Goal: Task Accomplishment & Management: Manage account settings

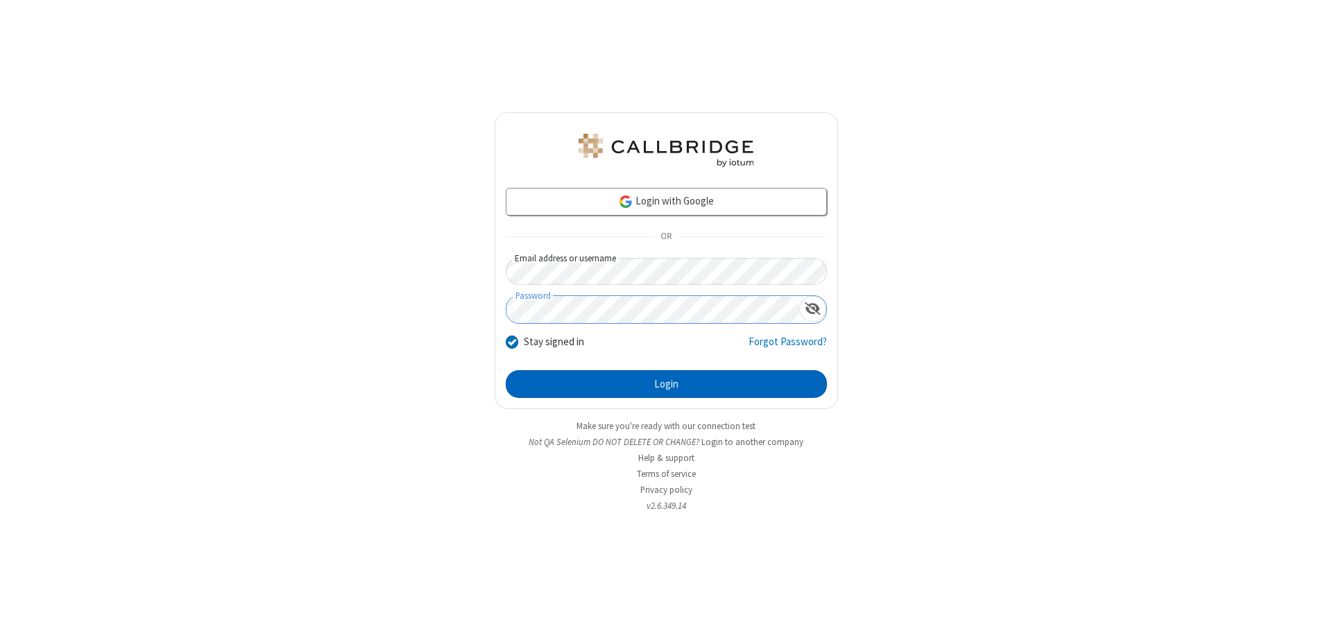
click at [666, 384] on button "Login" at bounding box center [666, 384] width 321 height 28
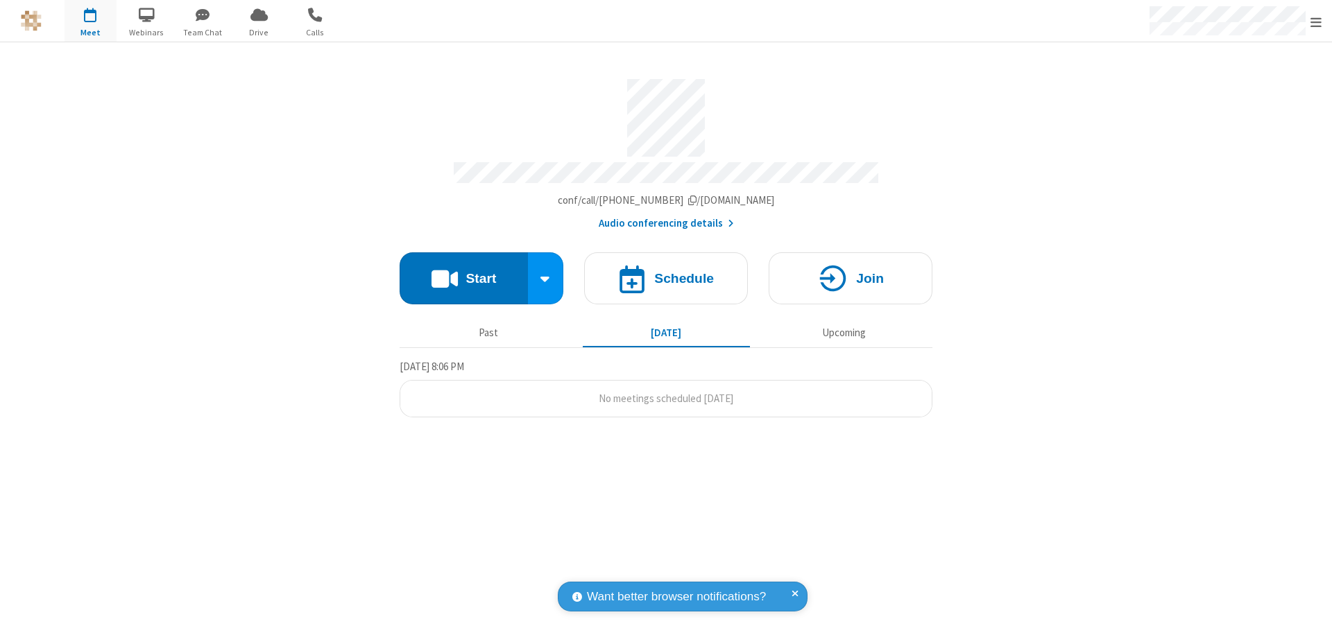
click at [1316, 22] on span "Open menu" at bounding box center [1315, 22] width 11 height 14
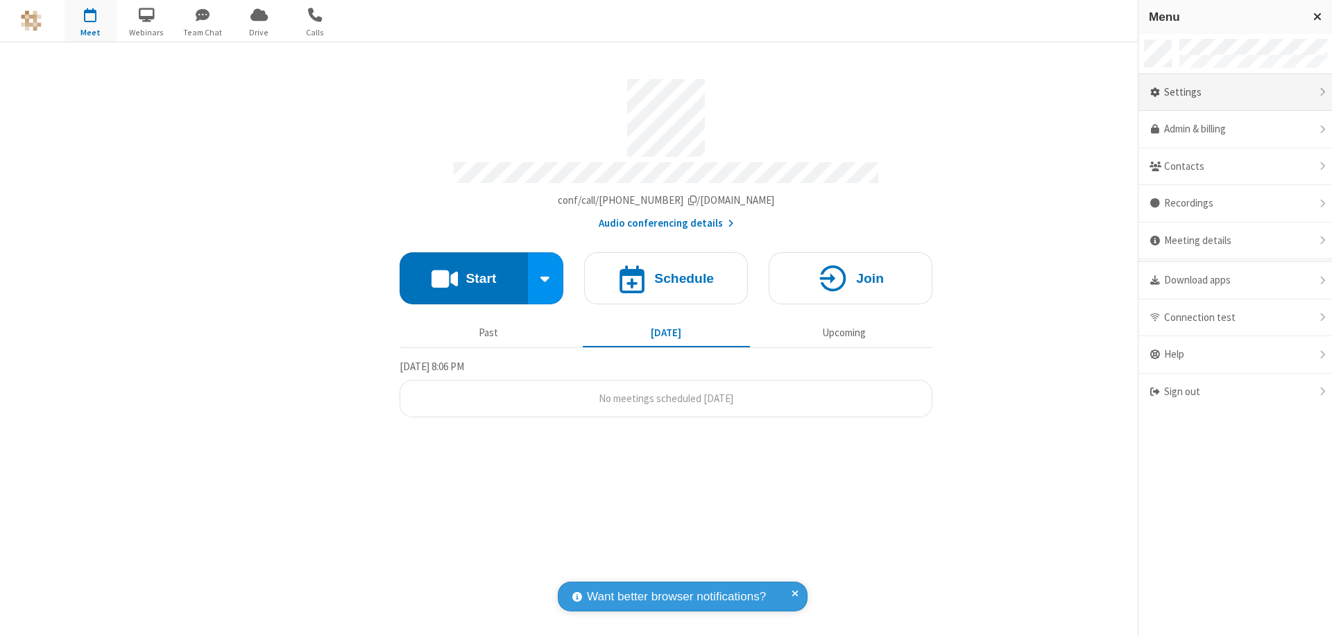
click at [1235, 92] on div "Settings" at bounding box center [1235, 92] width 194 height 37
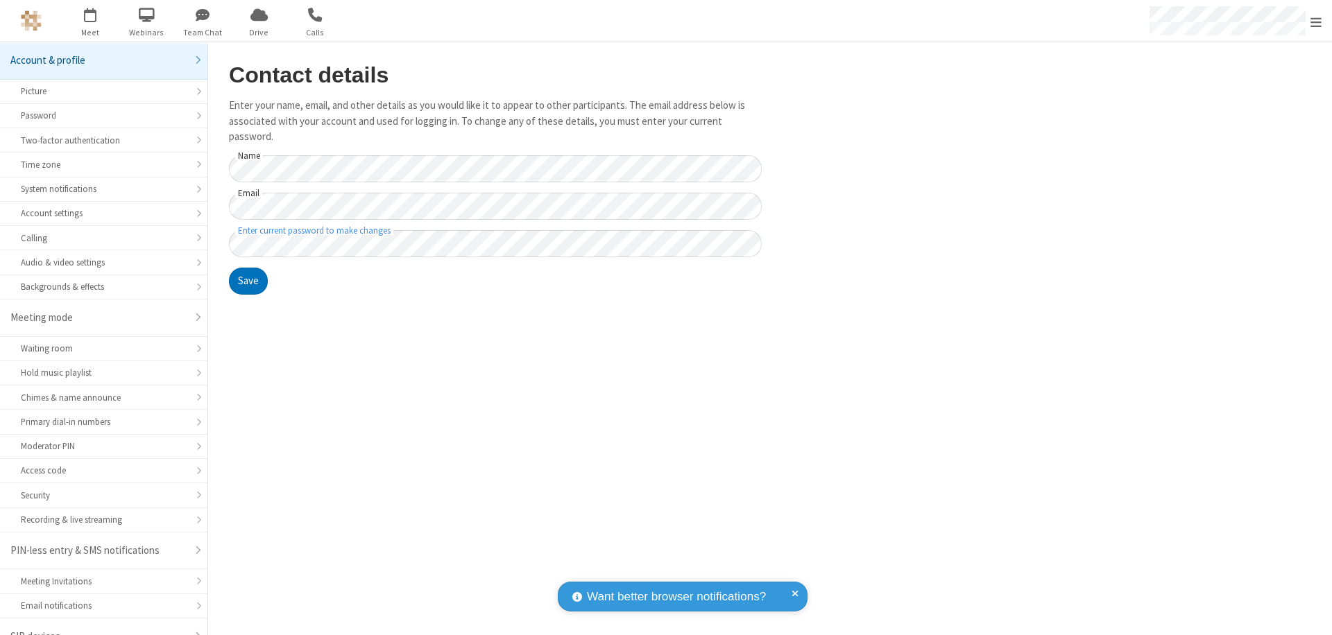
scroll to position [19, 0]
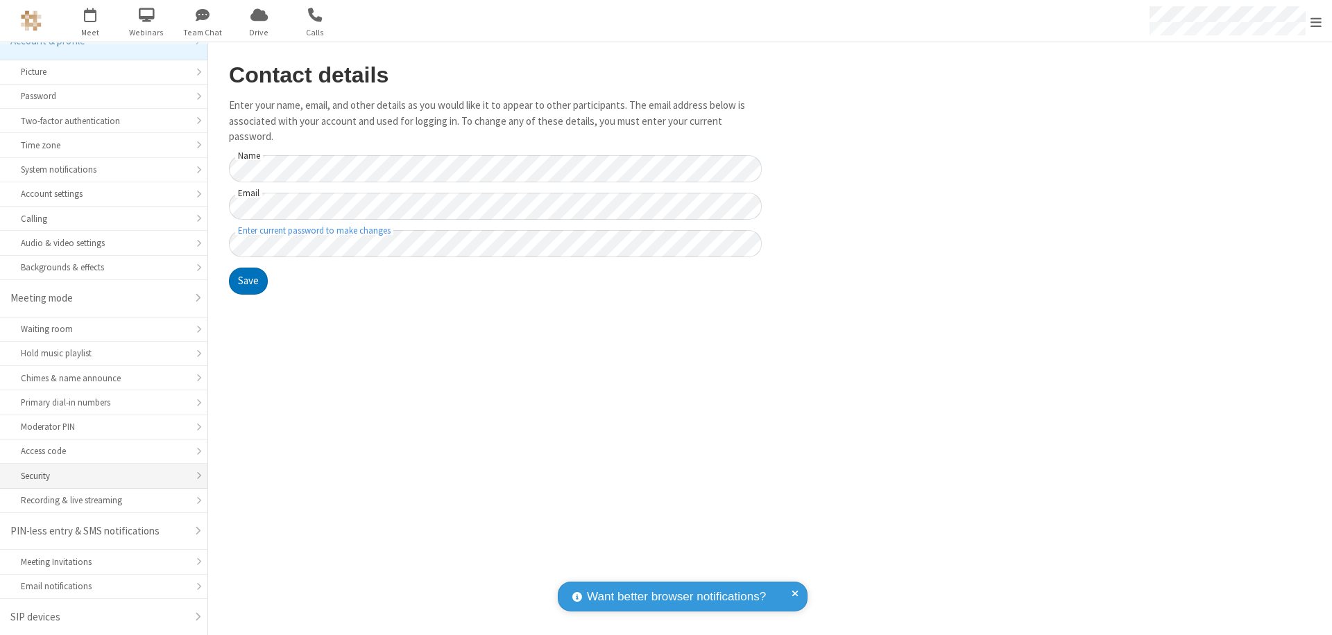
click at [99, 476] on div "Security" at bounding box center [104, 476] width 166 height 13
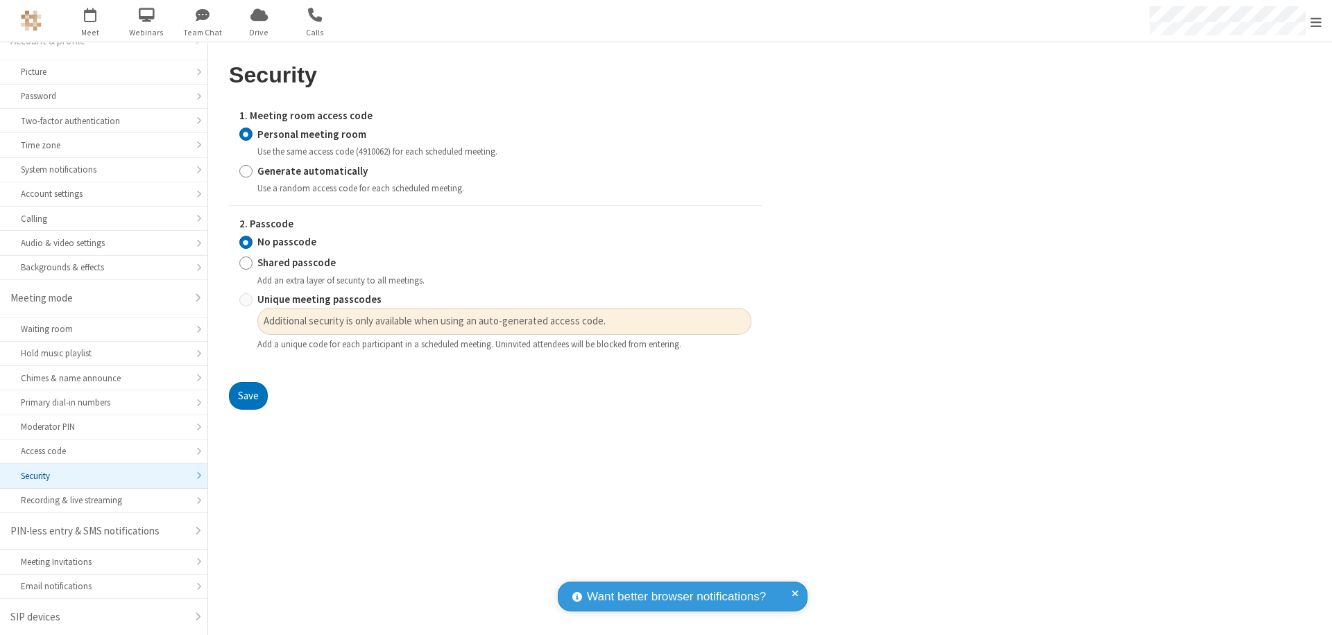
click at [246, 171] on input "Generate automatically" at bounding box center [245, 171] width 13 height 15
radio input "true"
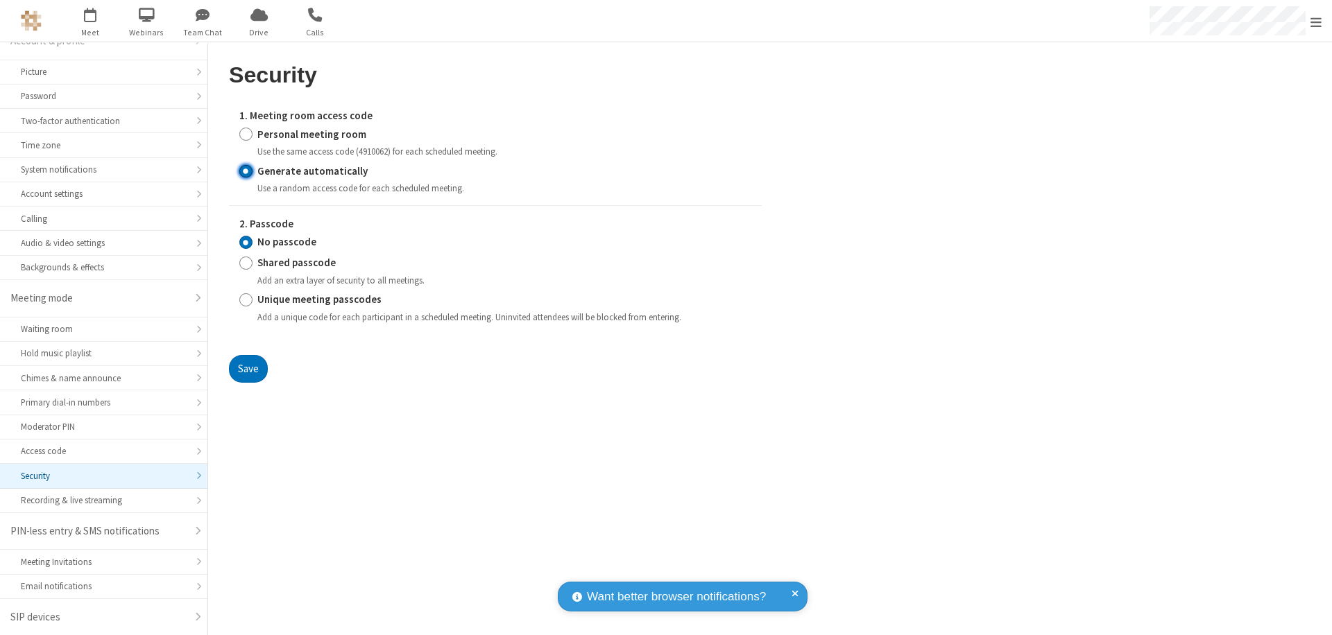
click at [246, 242] on input "No passcode" at bounding box center [245, 242] width 13 height 15
click at [248, 368] on button "Save" at bounding box center [248, 369] width 39 height 28
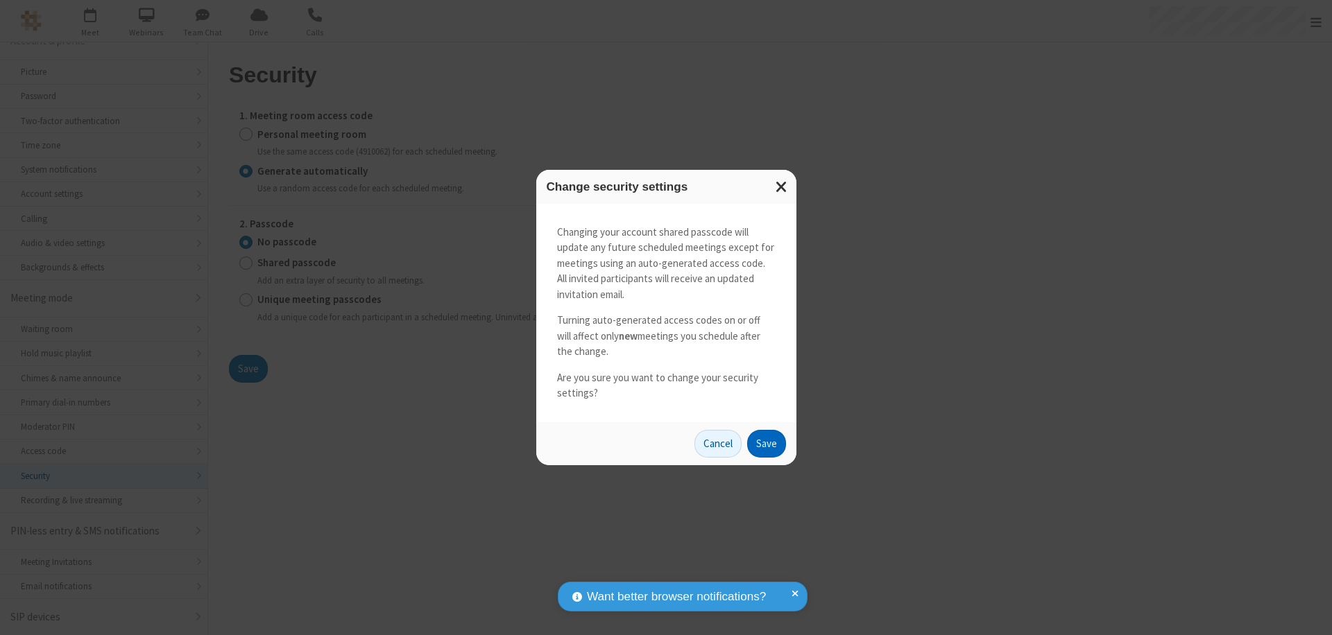
click at [766, 443] on button "Save" at bounding box center [766, 444] width 39 height 28
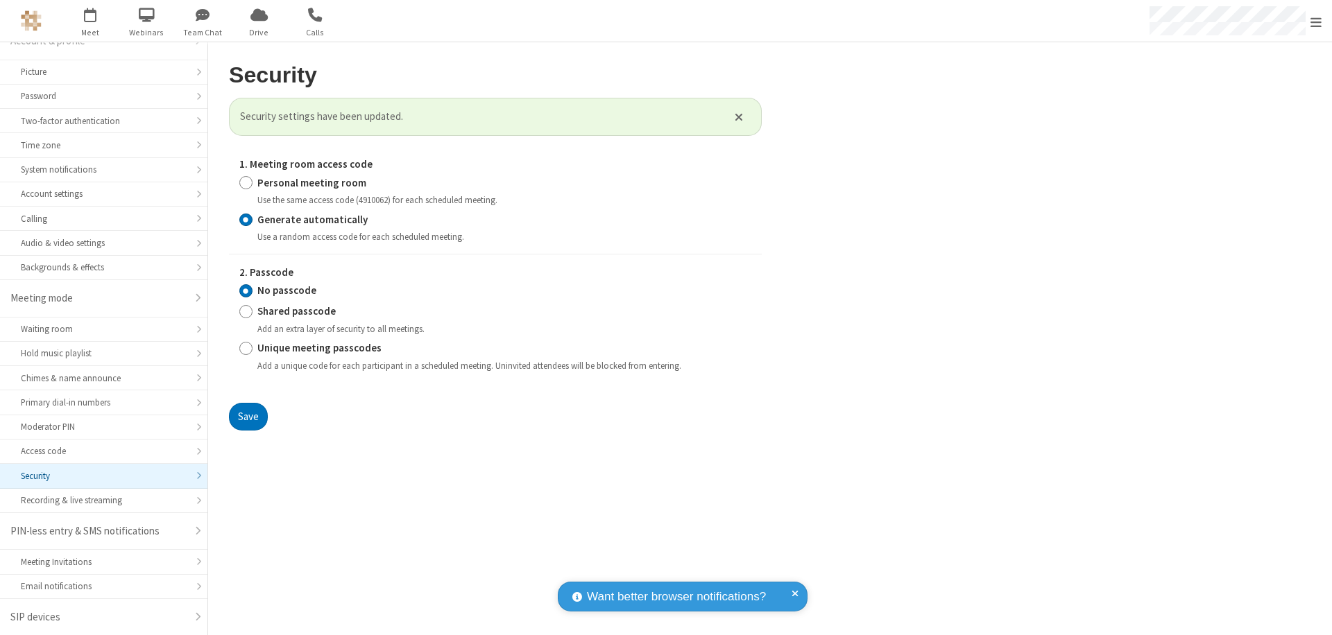
click at [1316, 22] on span "Open menu" at bounding box center [1315, 22] width 11 height 14
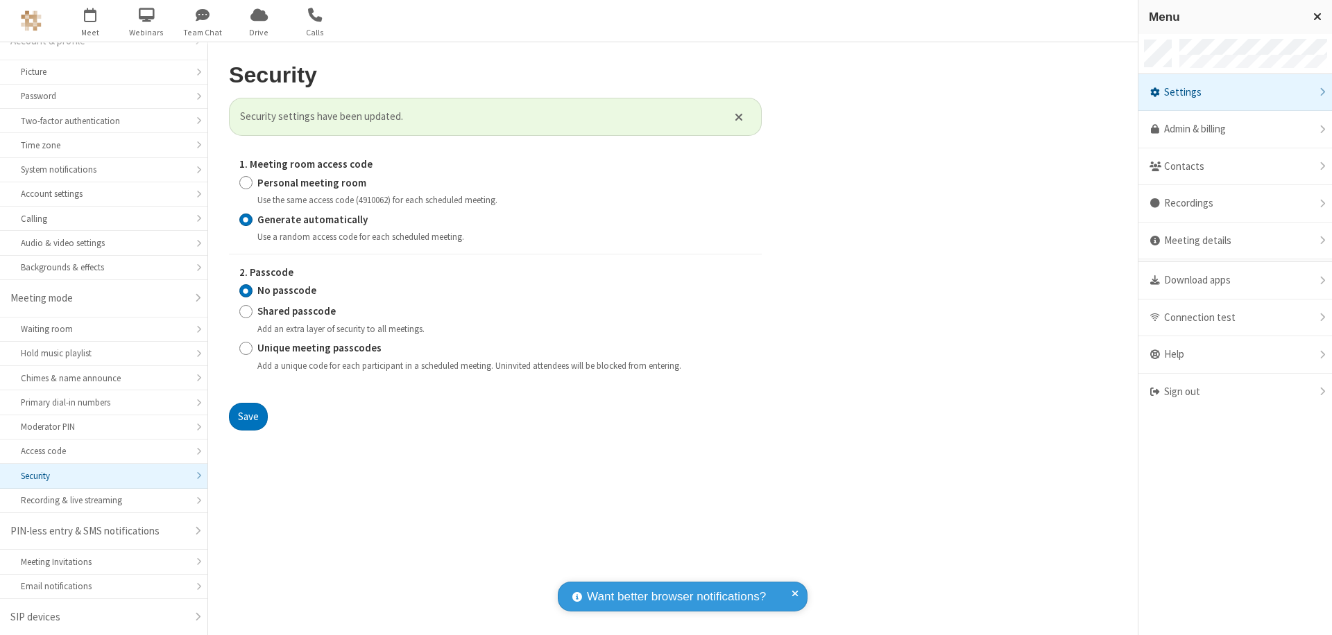
click at [90, 21] on span "button" at bounding box center [91, 15] width 52 height 24
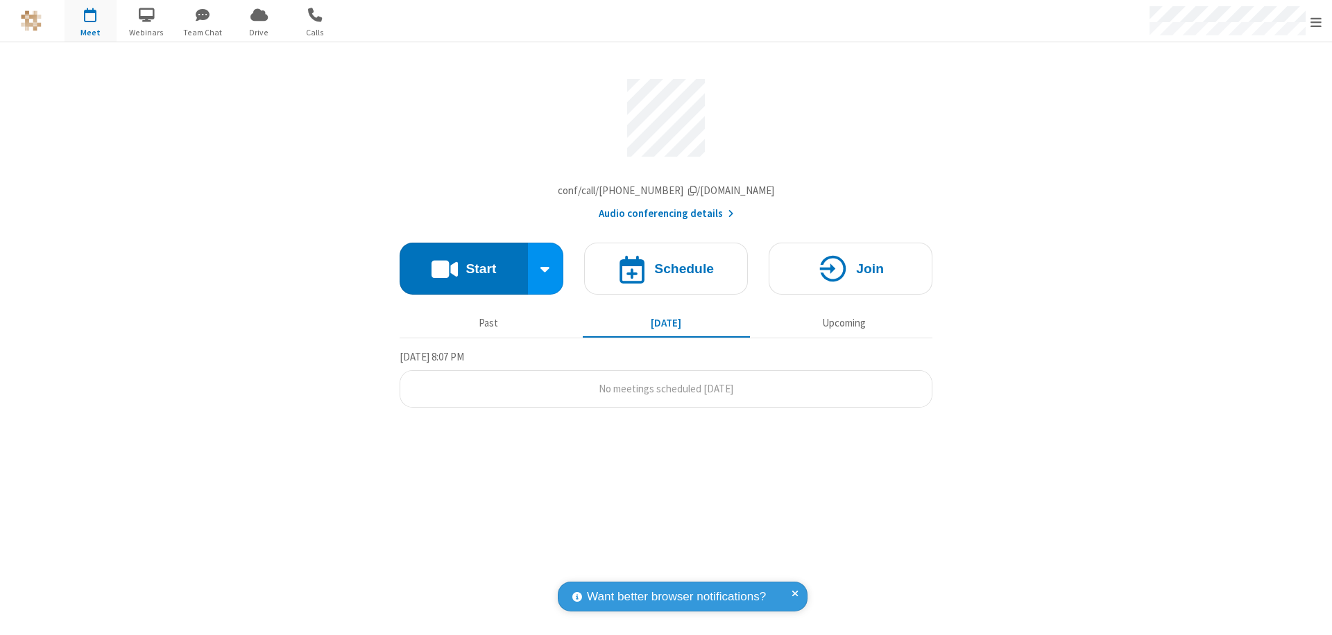
click at [666, 272] on h4 "Schedule" at bounding box center [684, 268] width 60 height 13
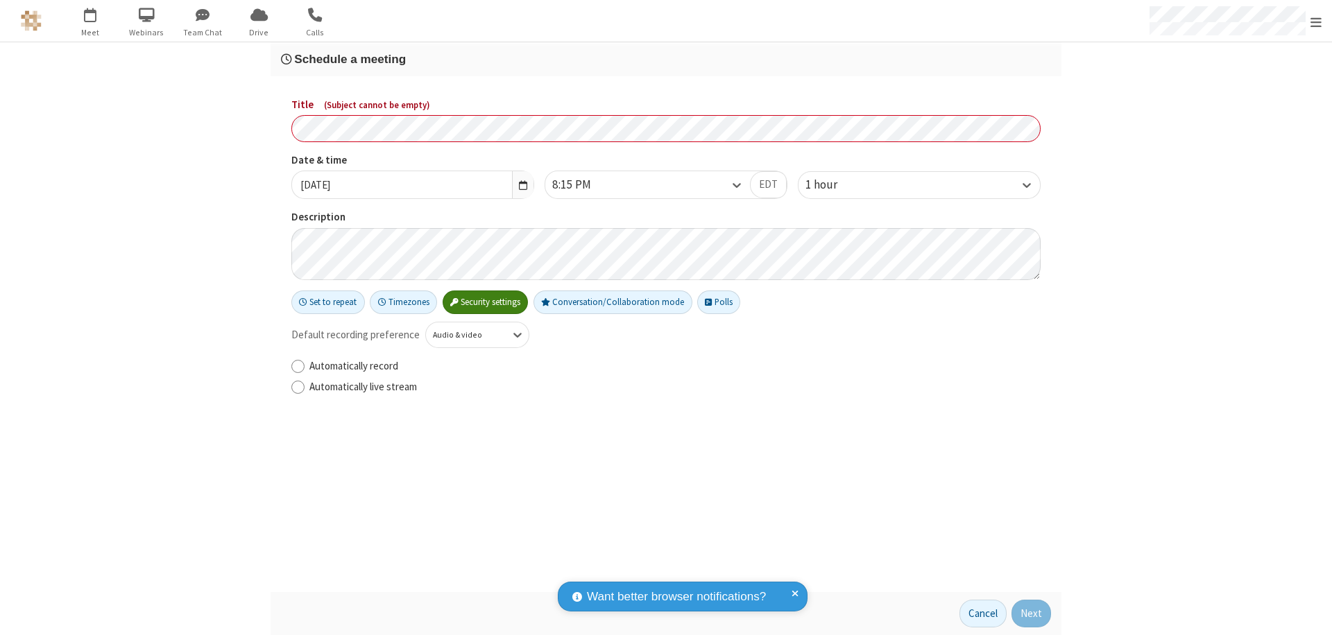
click at [666, 59] on h3 "Schedule a meeting" at bounding box center [666, 59] width 770 height 13
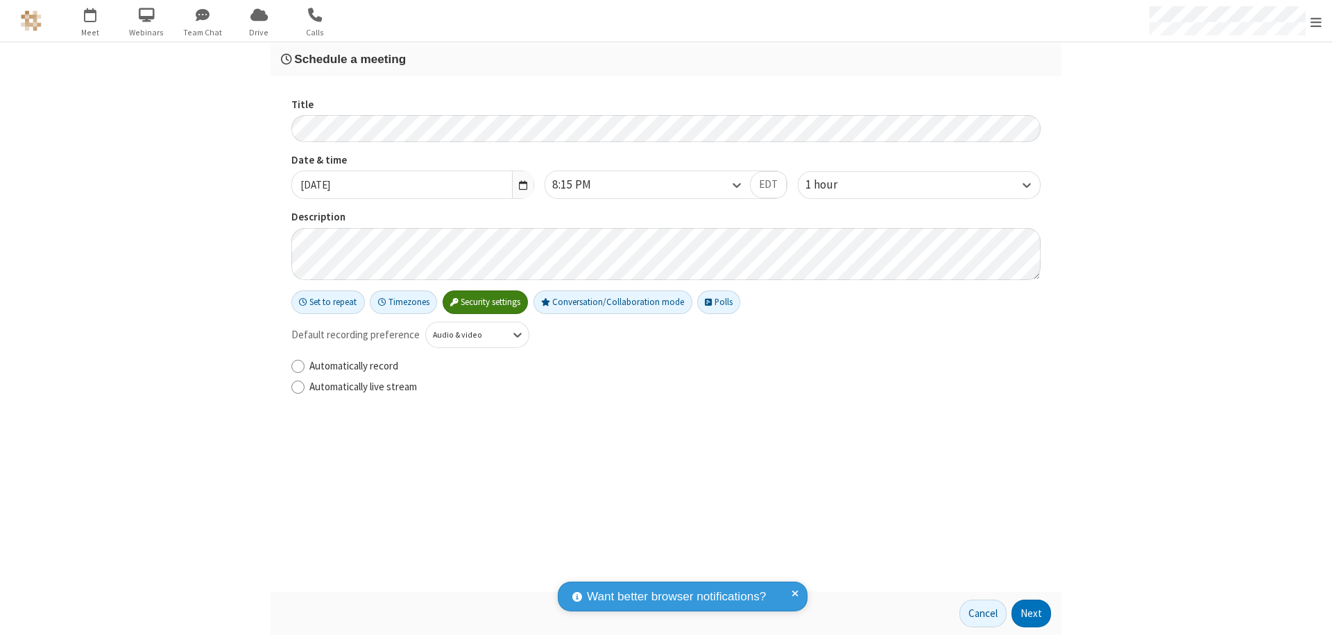
click at [1031, 614] on button "Next" at bounding box center [1031, 614] width 40 height 28
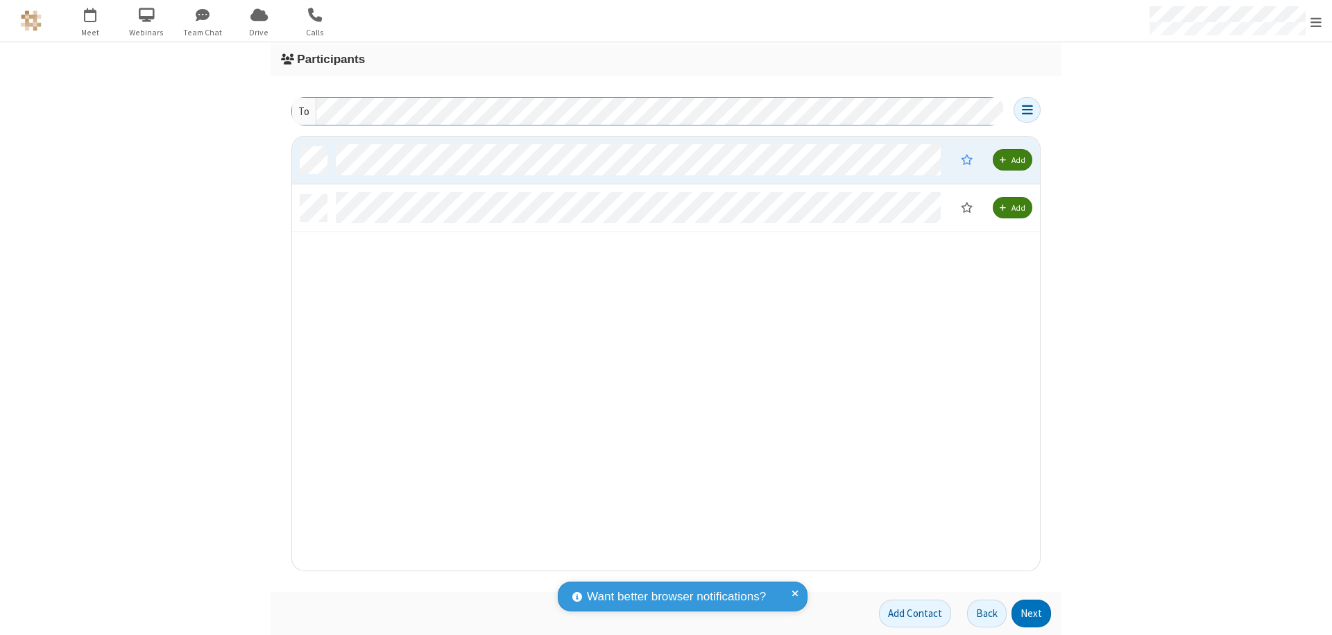
scroll to position [424, 737]
click at [1031, 614] on button "Next" at bounding box center [1031, 614] width 40 height 28
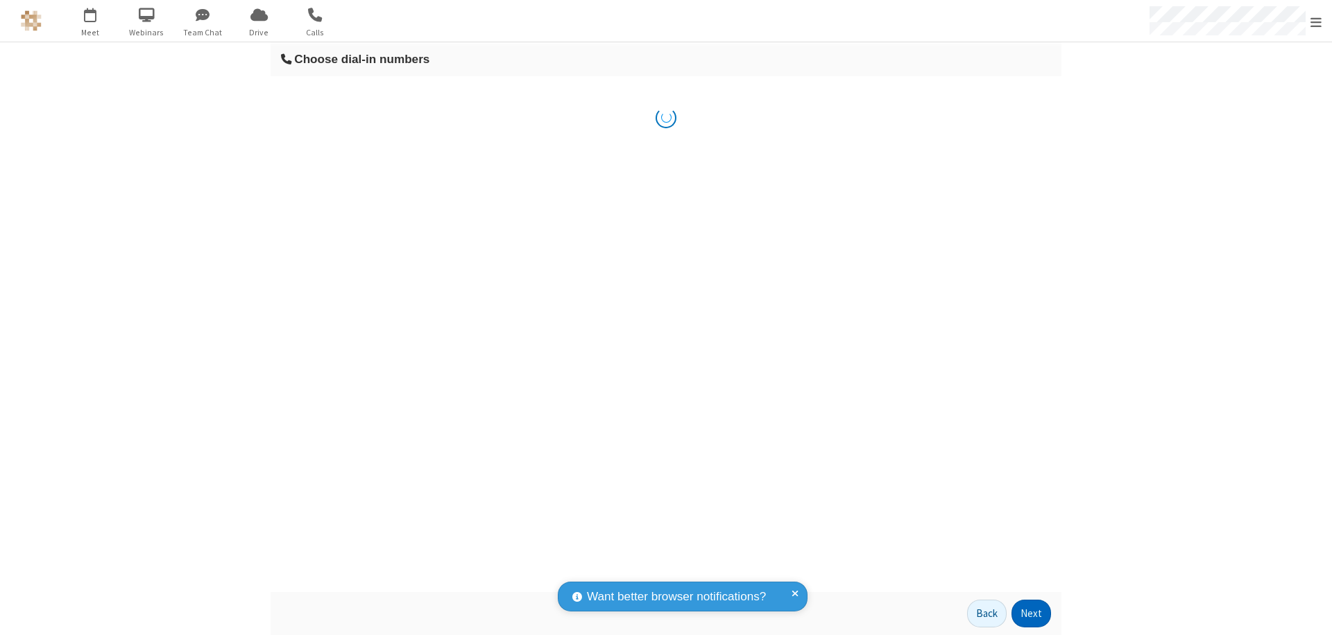
click at [1031, 614] on button "Next" at bounding box center [1031, 614] width 40 height 28
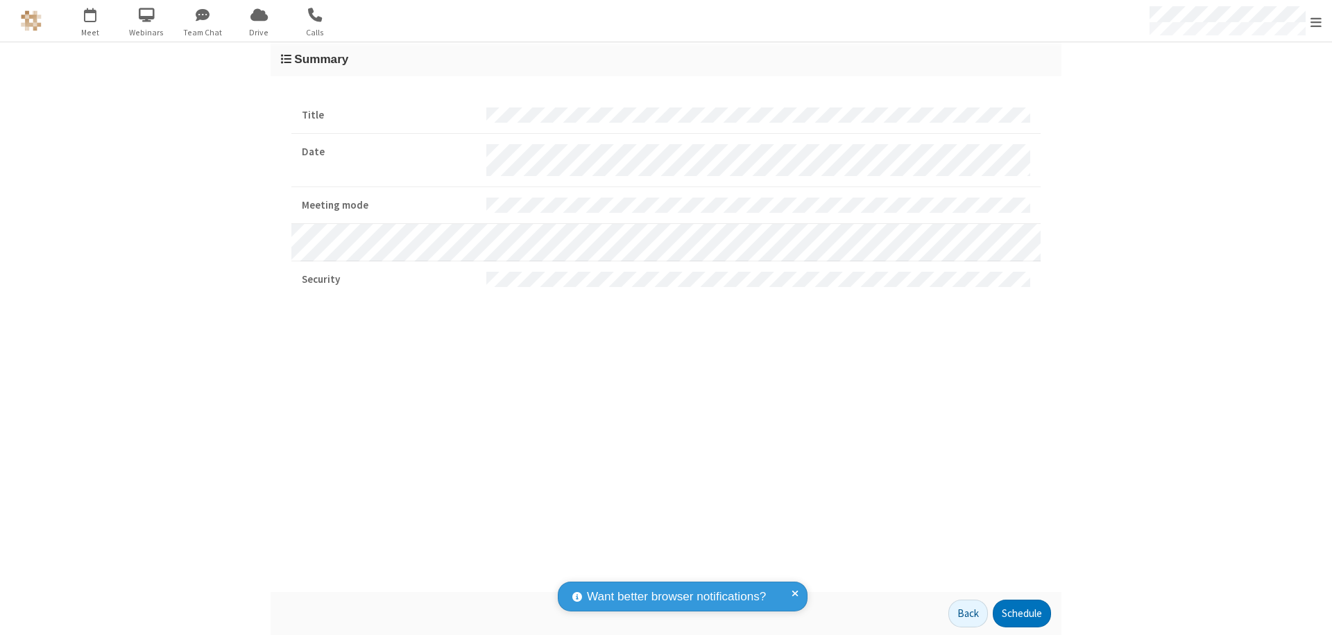
click at [1021, 614] on button "Schedule" at bounding box center [1022, 614] width 58 height 28
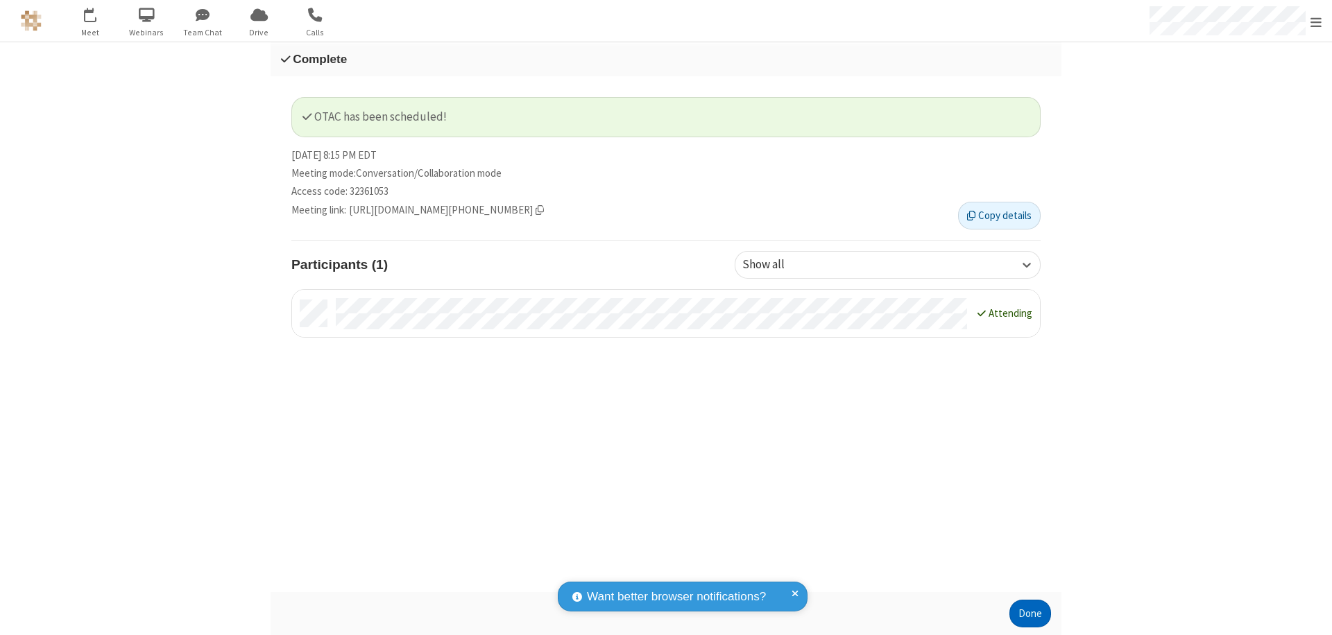
click at [1030, 614] on button "Done" at bounding box center [1030, 614] width 42 height 28
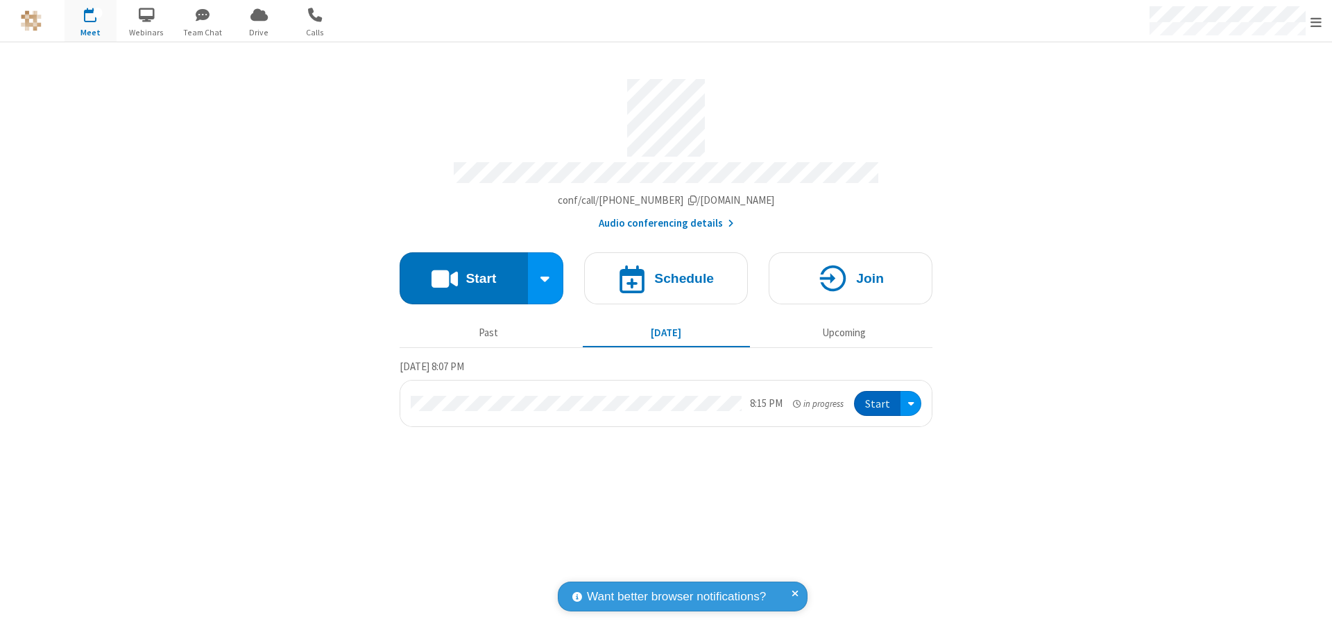
click at [878, 397] on button "Start" at bounding box center [877, 404] width 46 height 26
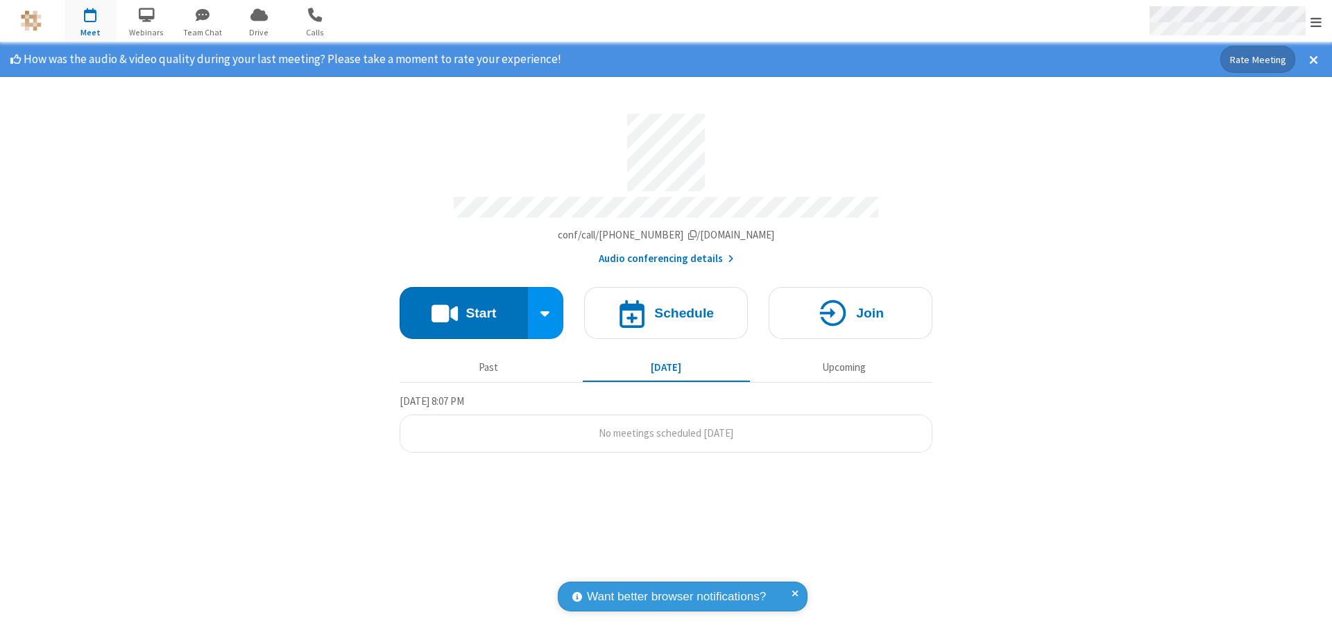
click at [1316, 22] on span "Open menu" at bounding box center [1315, 22] width 11 height 14
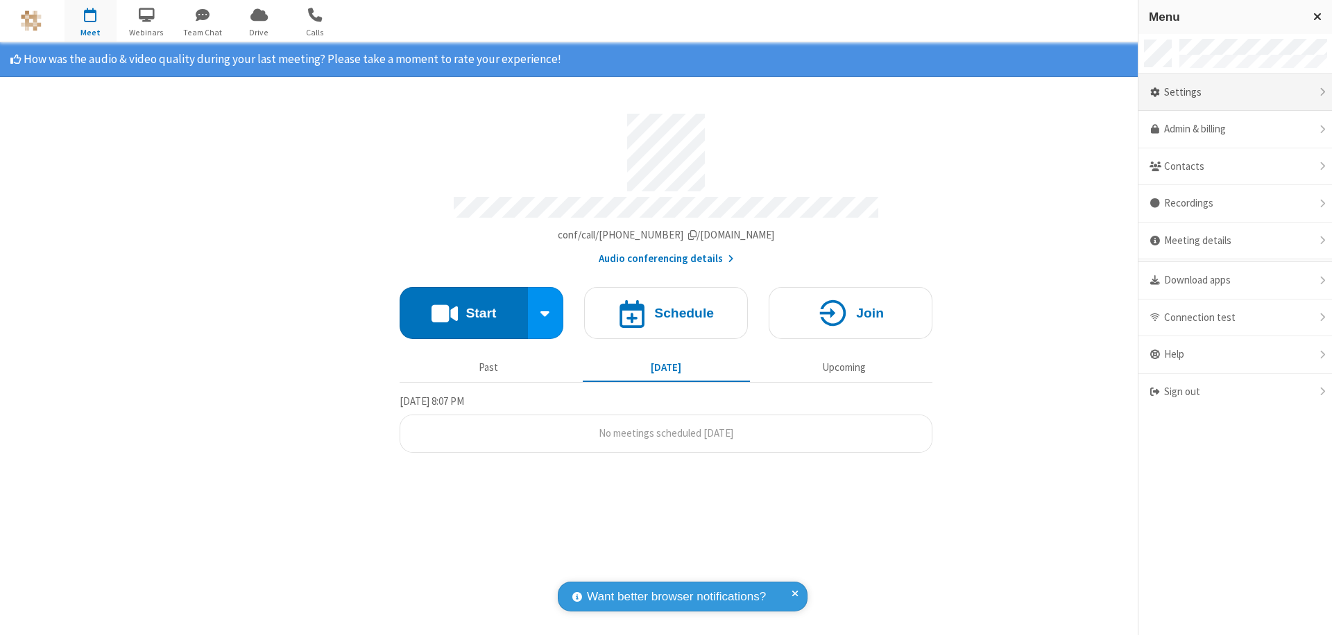
click at [1235, 92] on div "Settings" at bounding box center [1235, 92] width 194 height 37
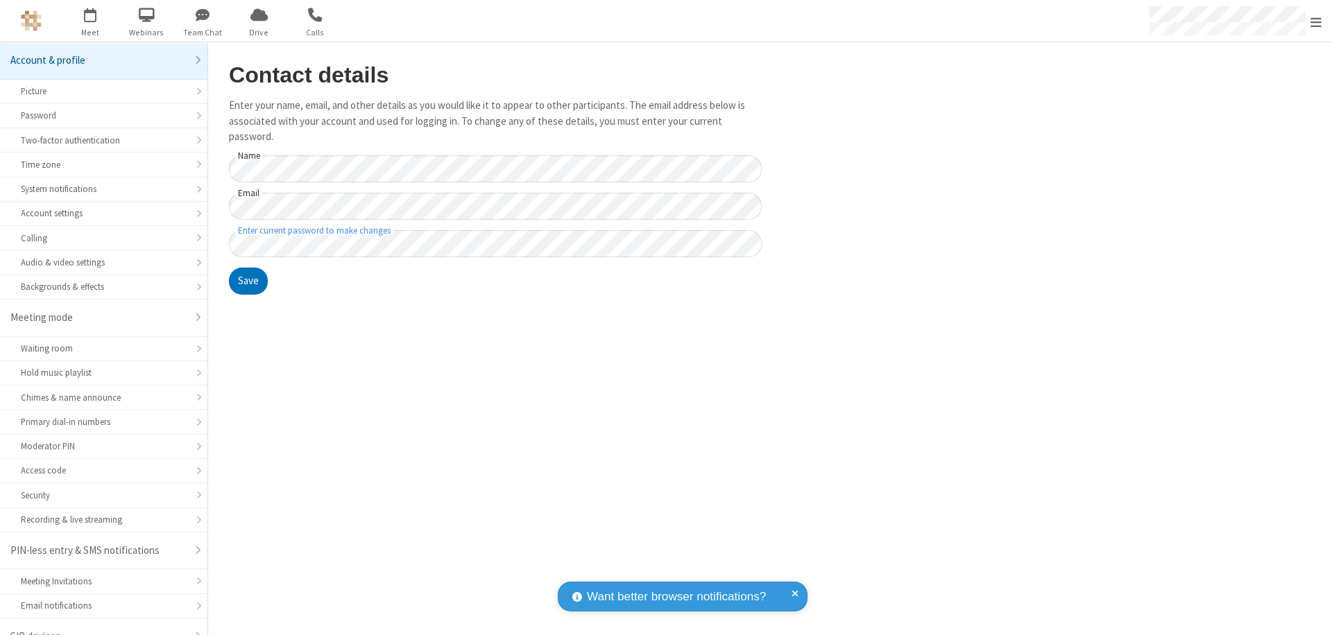
scroll to position [19, 0]
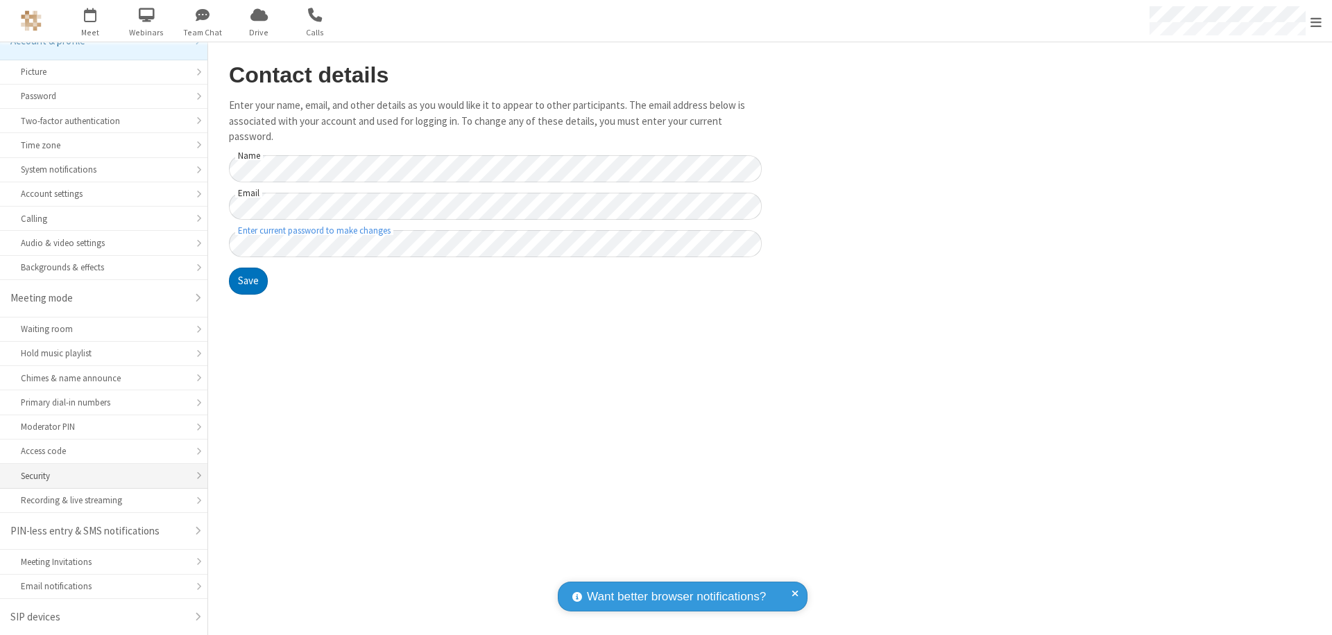
click at [99, 476] on div "Security" at bounding box center [104, 476] width 166 height 13
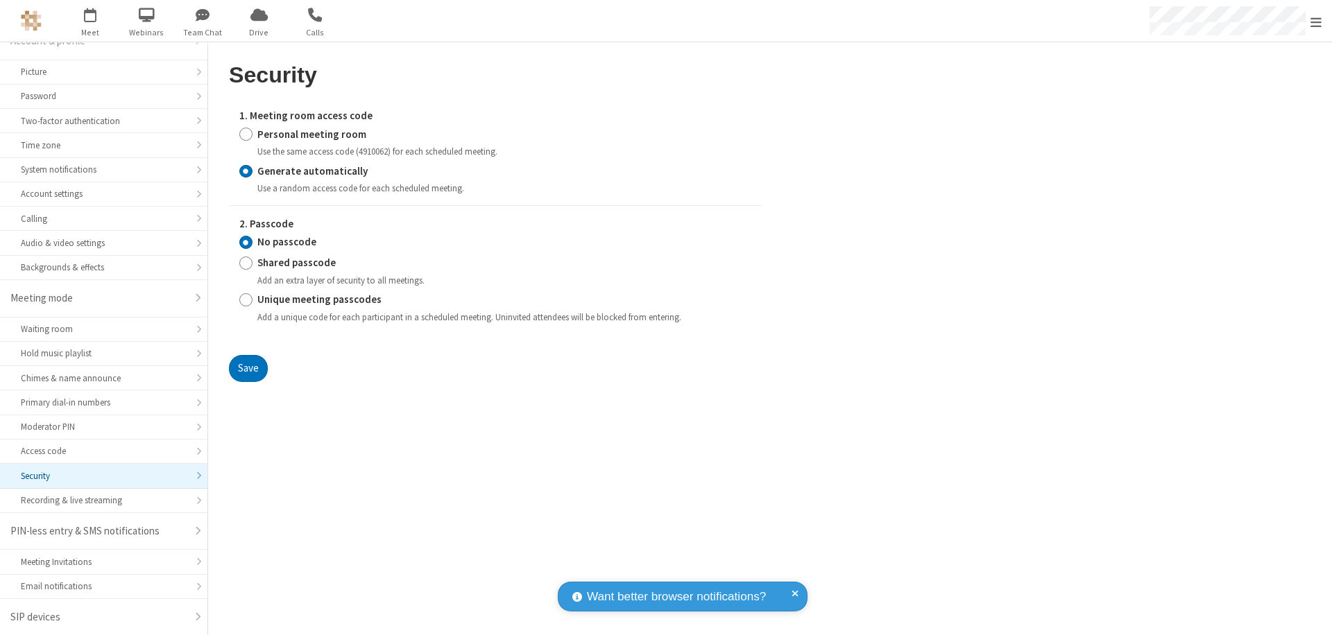
click at [246, 134] on input "Personal meeting room" at bounding box center [245, 134] width 13 height 15
radio input "true"
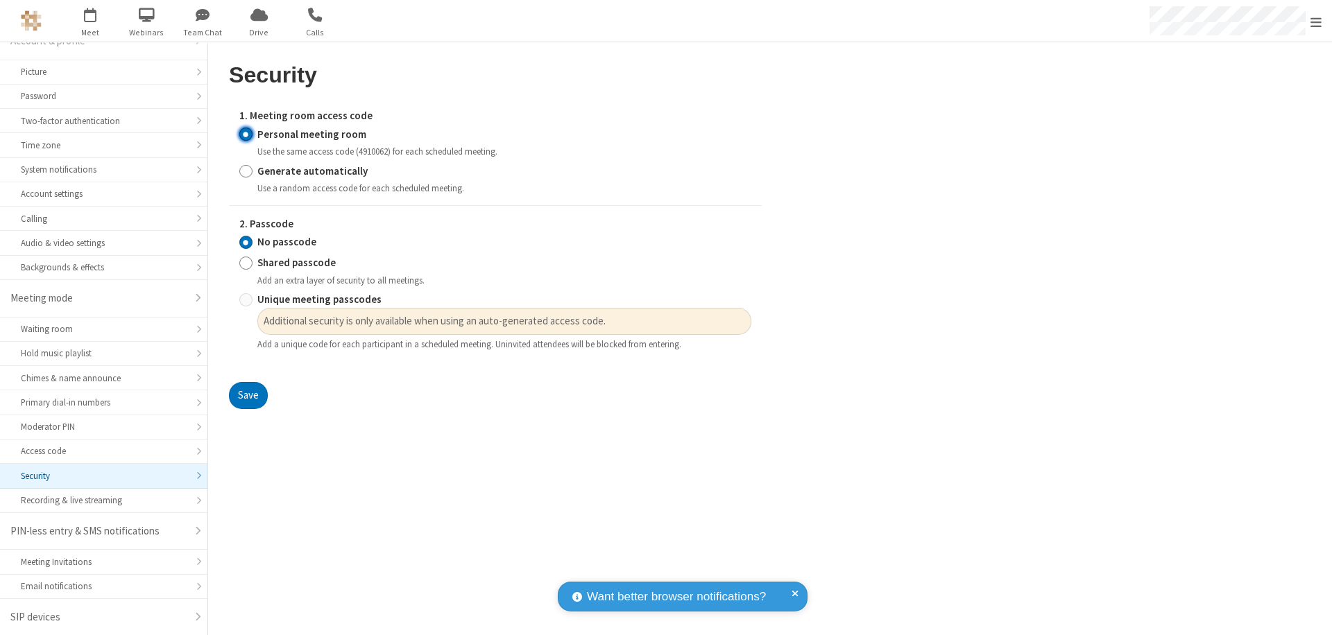
click at [246, 242] on input "No passcode" at bounding box center [245, 242] width 13 height 15
click at [248, 396] on button "Save" at bounding box center [248, 396] width 39 height 28
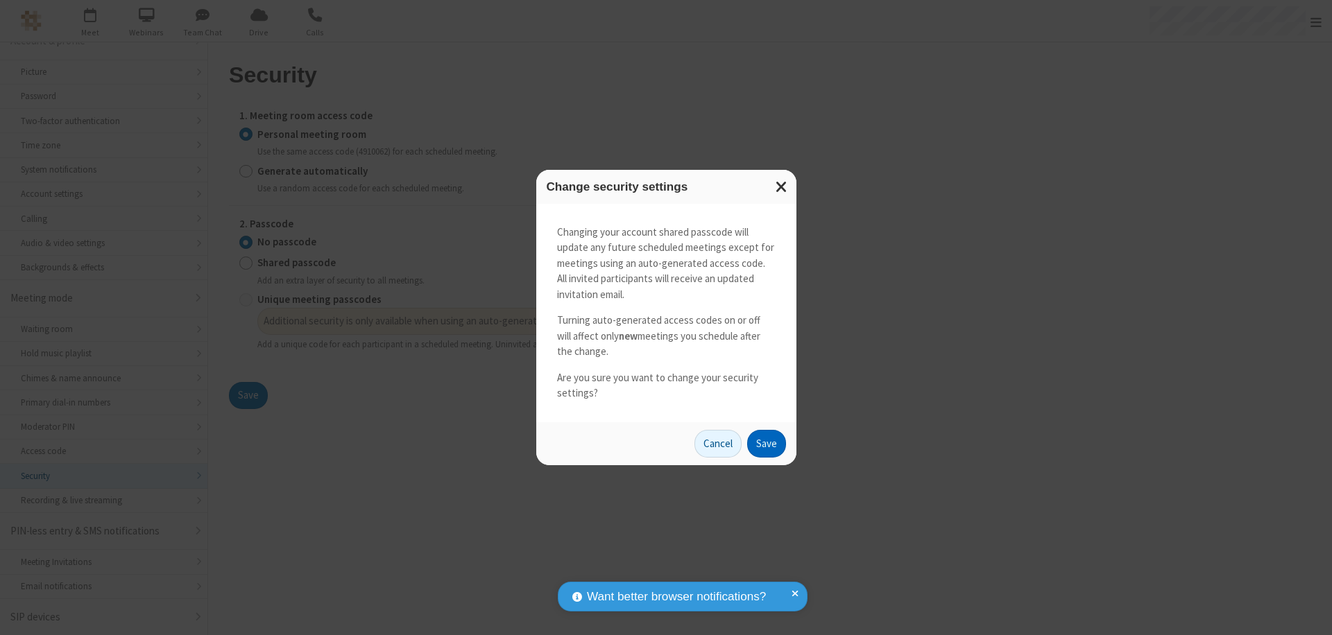
click at [766, 443] on button "Save" at bounding box center [766, 444] width 39 height 28
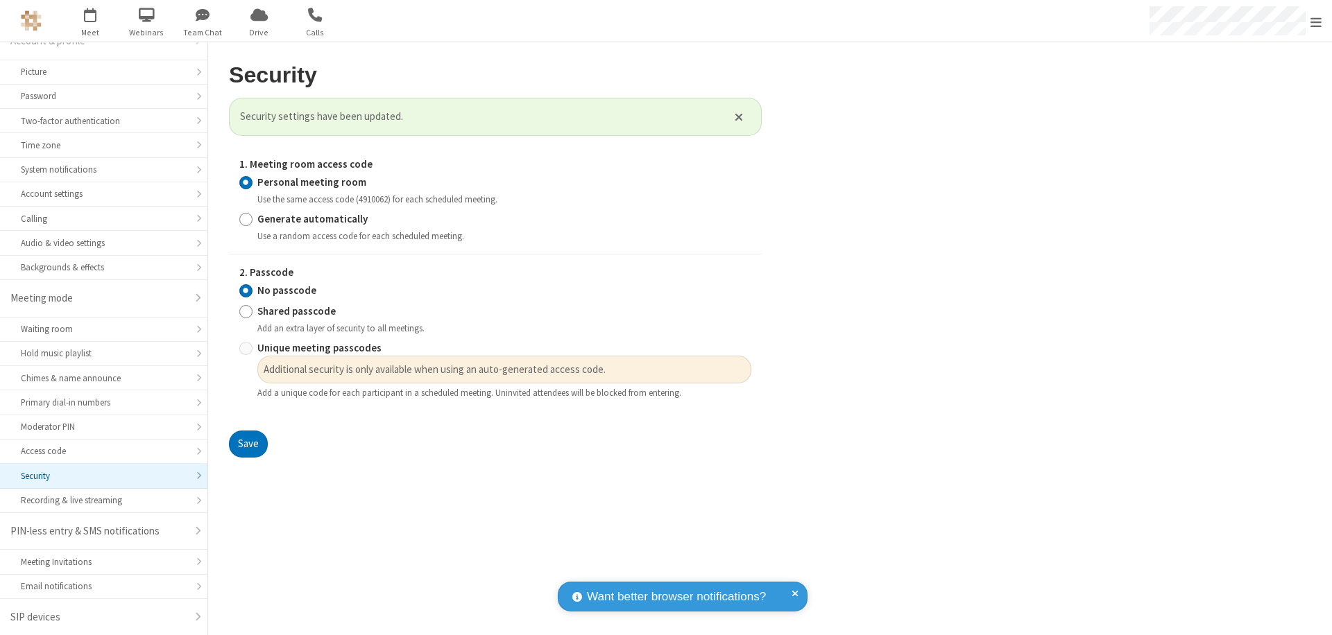
click at [1316, 21] on span "Open menu" at bounding box center [1315, 22] width 11 height 14
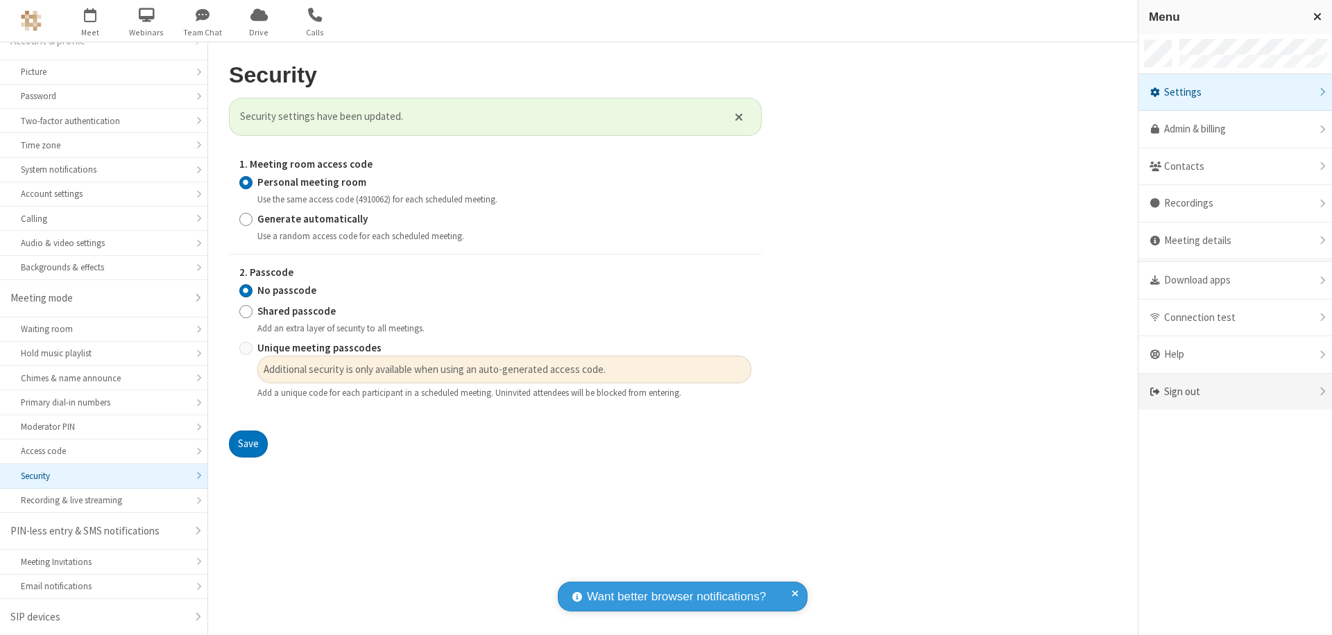
click at [1235, 392] on div "Sign out" at bounding box center [1235, 392] width 194 height 37
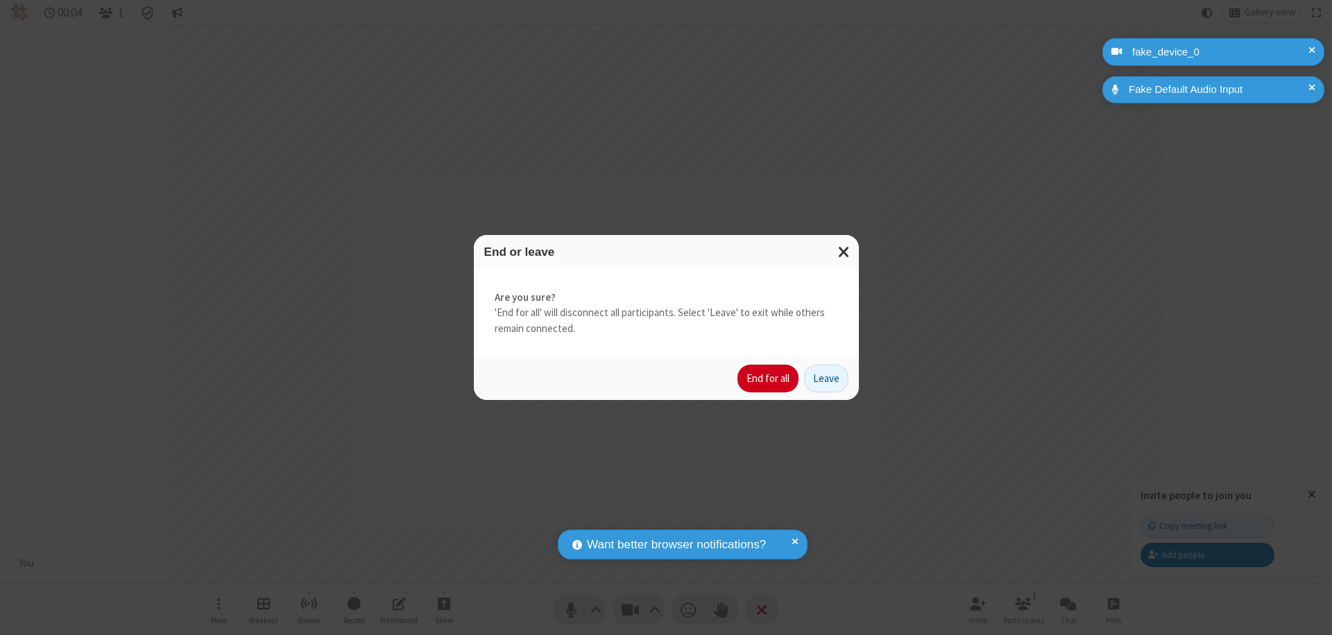
click at [769, 379] on button "End for all" at bounding box center [767, 379] width 61 height 28
